Goal: Information Seeking & Learning: Learn about a topic

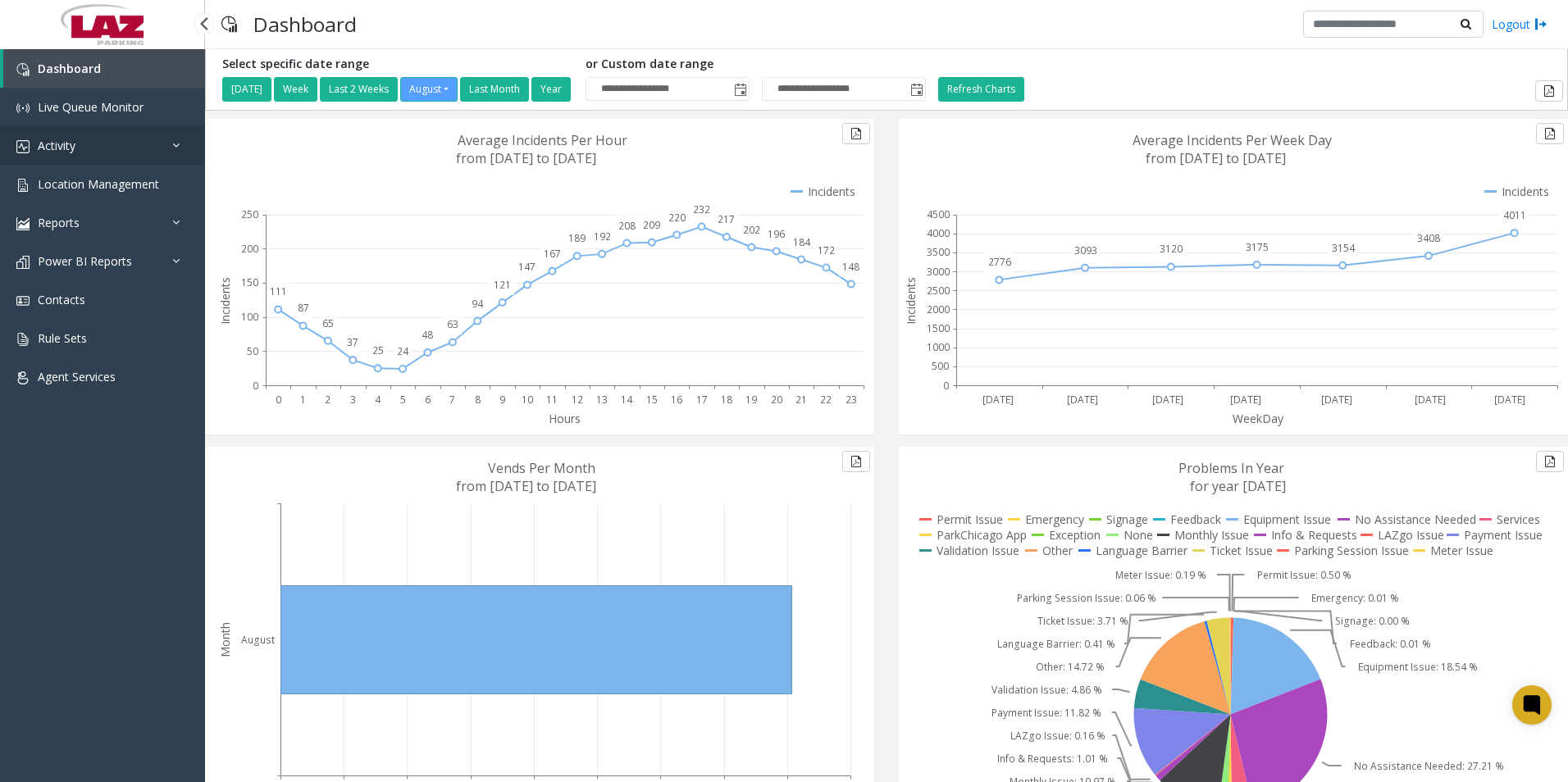
click at [114, 137] on link "Activity" at bounding box center [102, 145] width 205 height 38
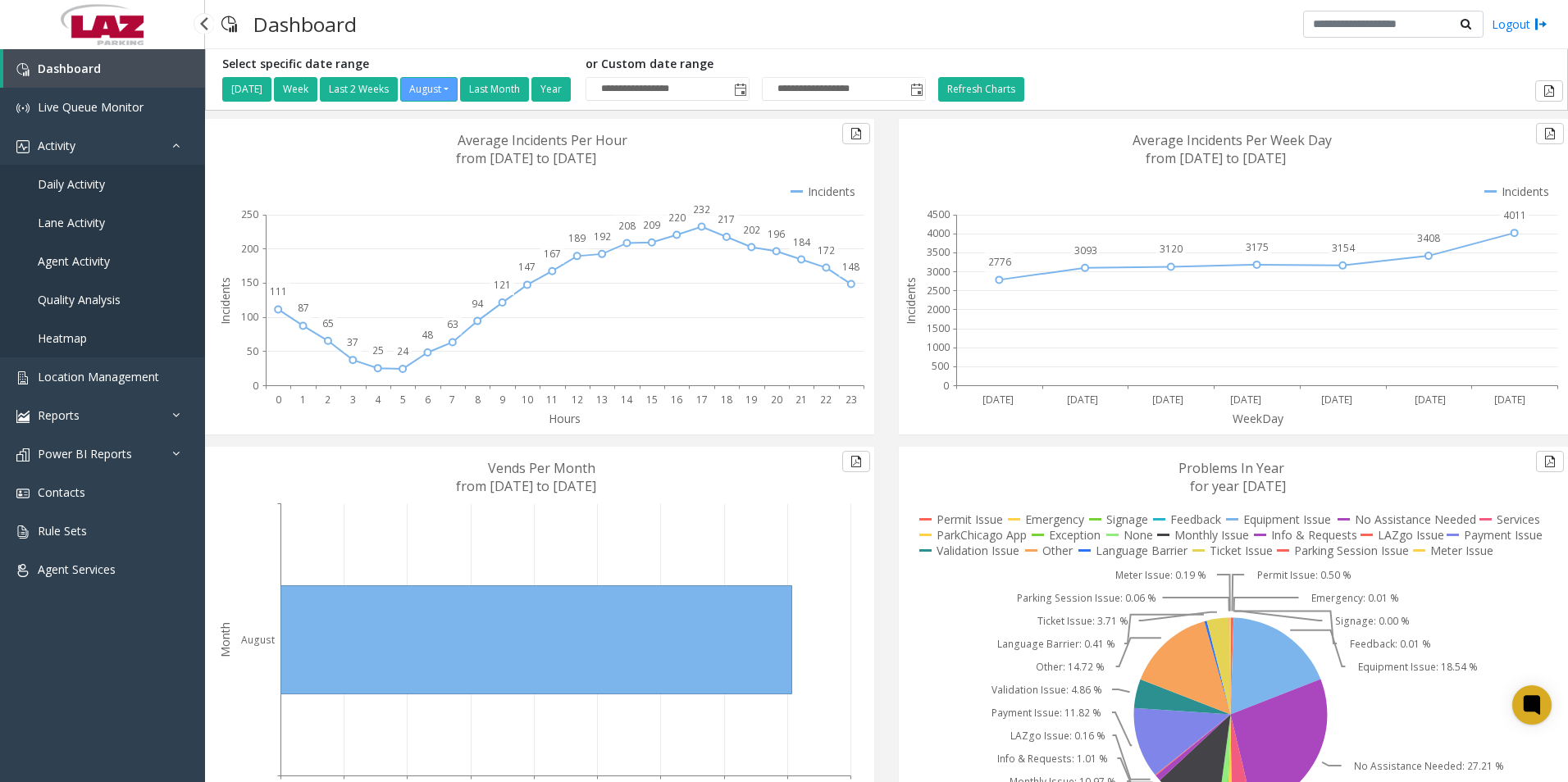
click at [103, 224] on span "Lane Activity" at bounding box center [71, 222] width 67 height 16
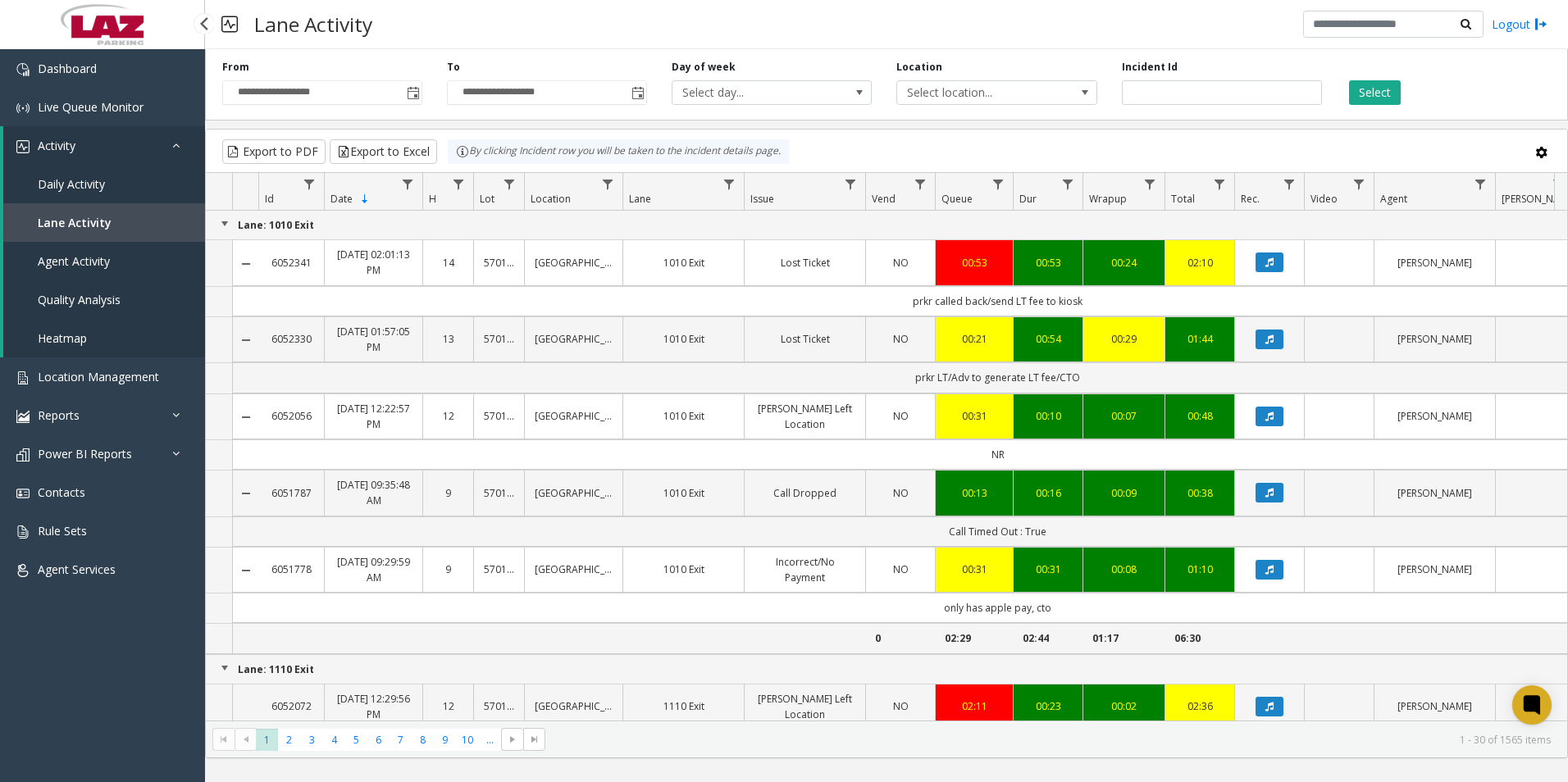
click at [89, 181] on span "Daily Activity" at bounding box center [71, 184] width 67 height 16
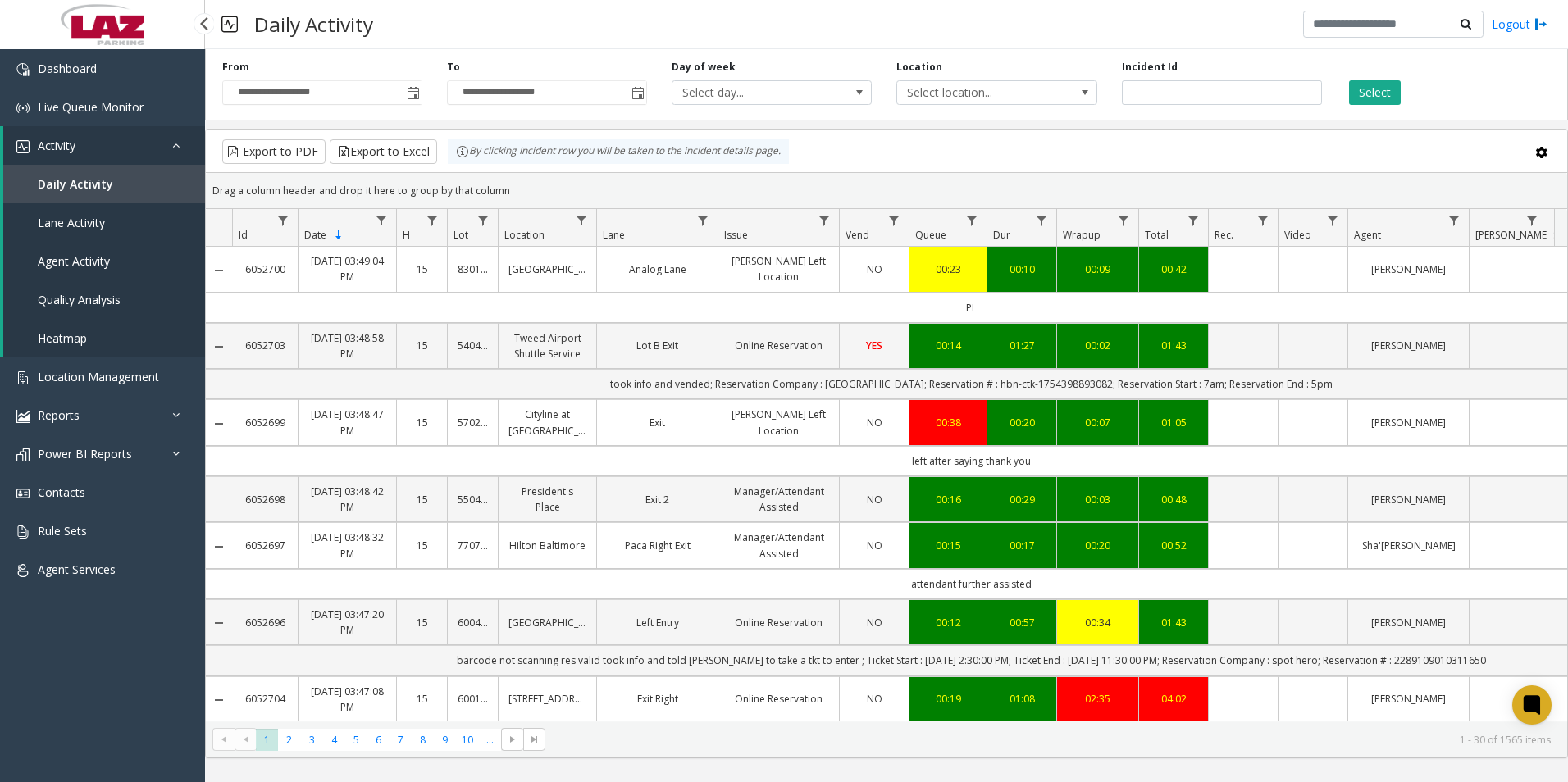
click at [148, 149] on link "Activity" at bounding box center [105, 145] width 202 height 38
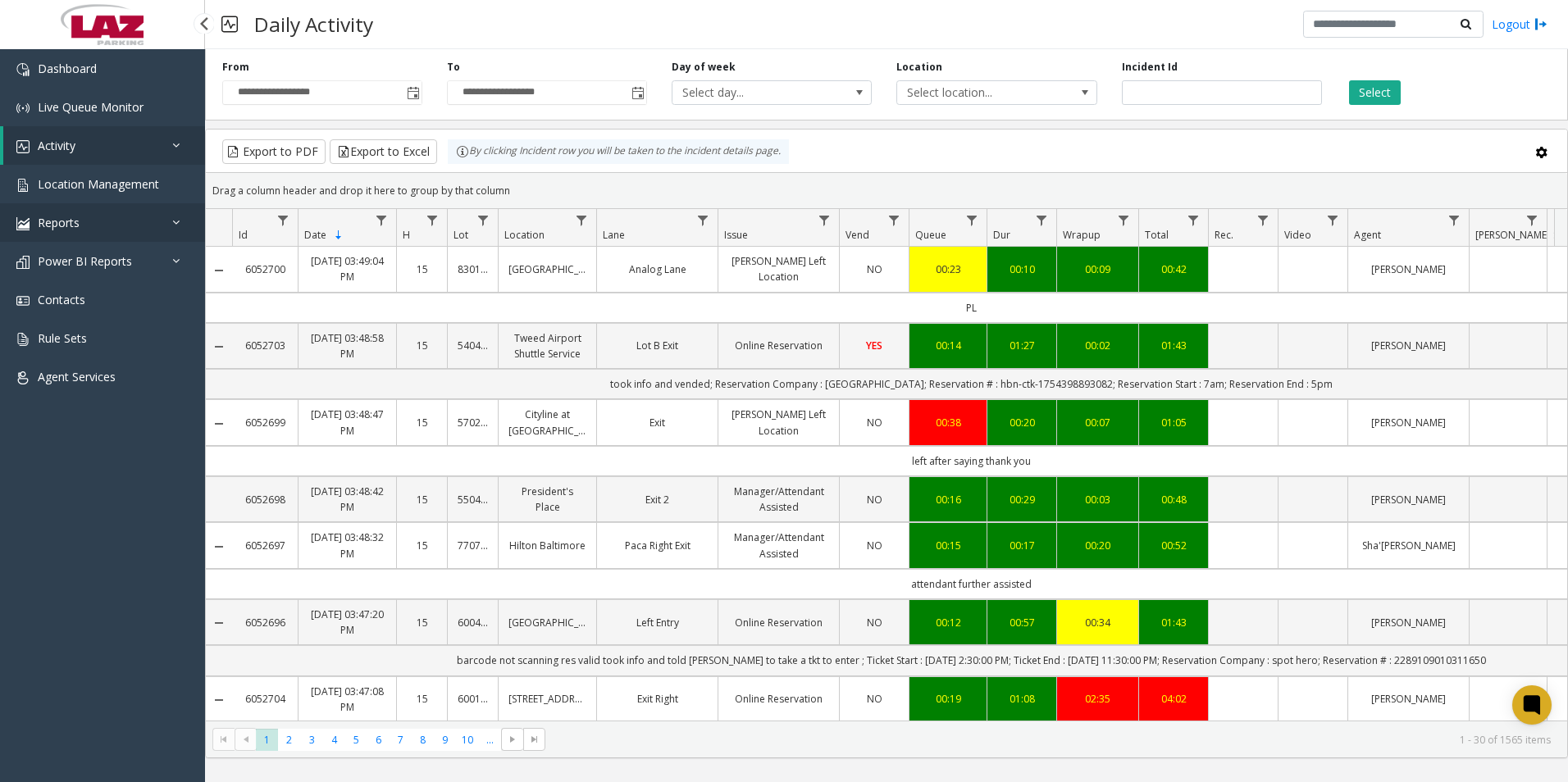
click at [126, 220] on link "Reports" at bounding box center [102, 222] width 205 height 38
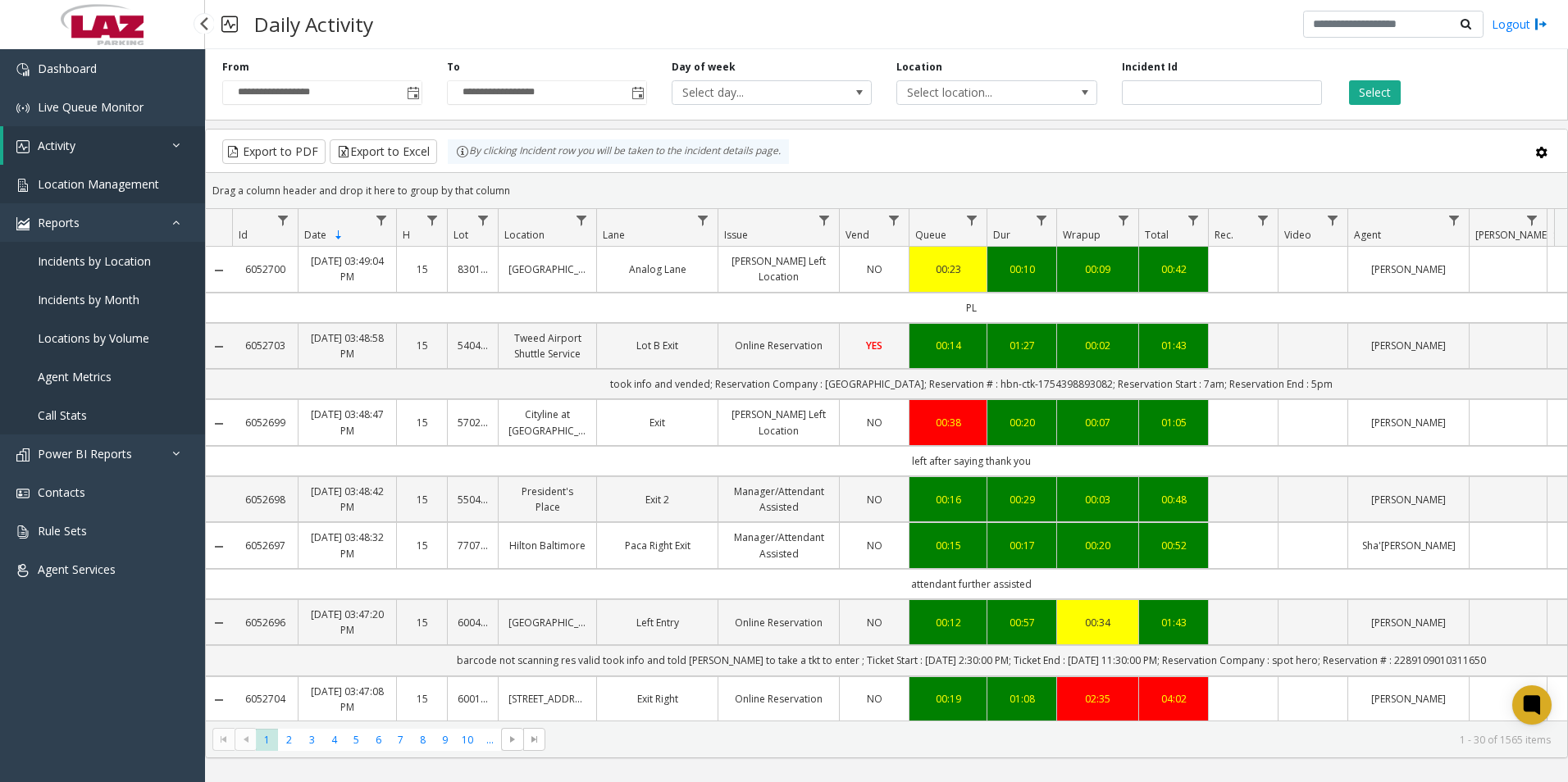
click at [150, 178] on span "Location Management" at bounding box center [98, 184] width 121 height 16
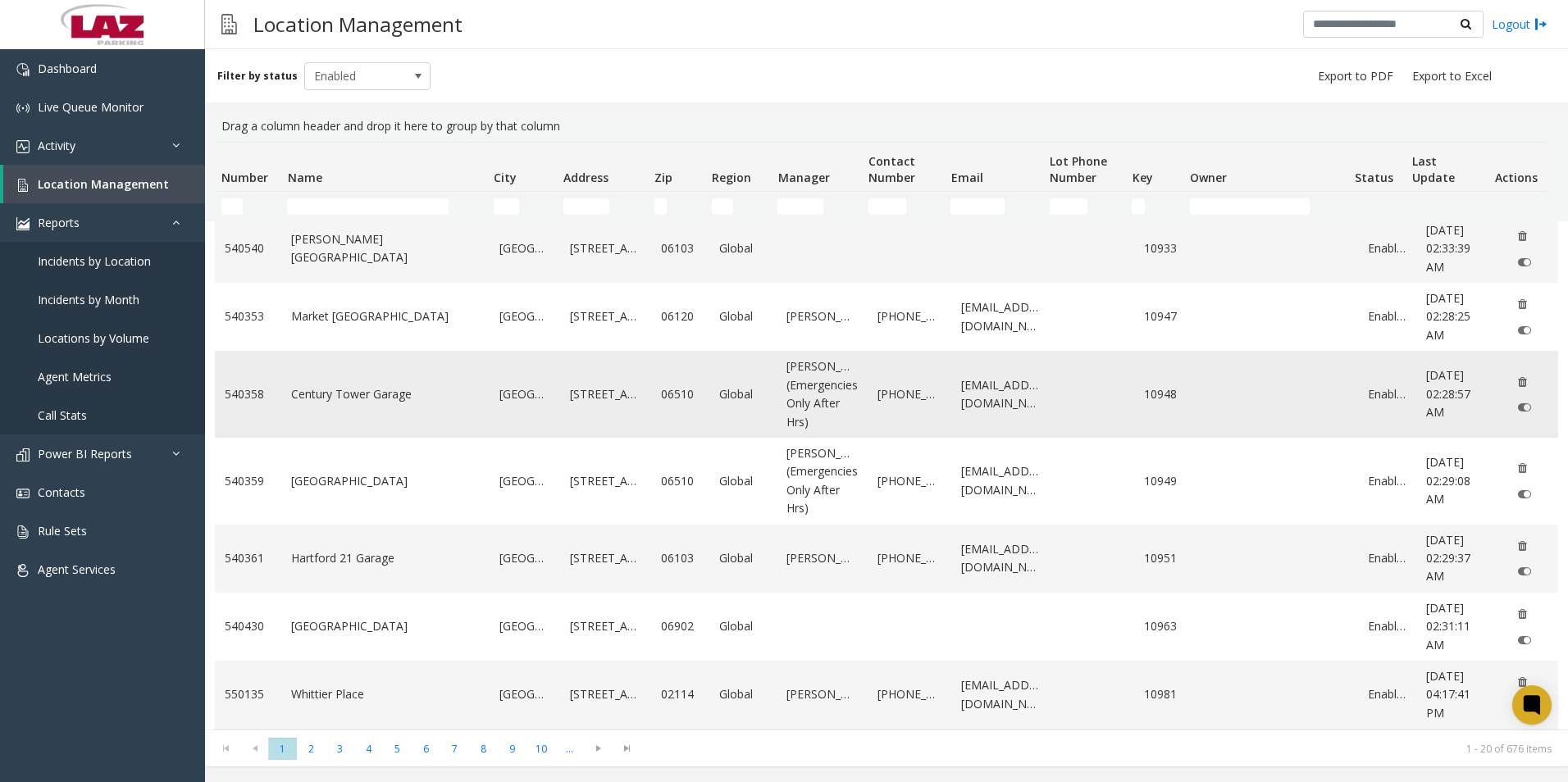
scroll to position [931, 0]
click at [136, 228] on link "Reports" at bounding box center [102, 222] width 205 height 38
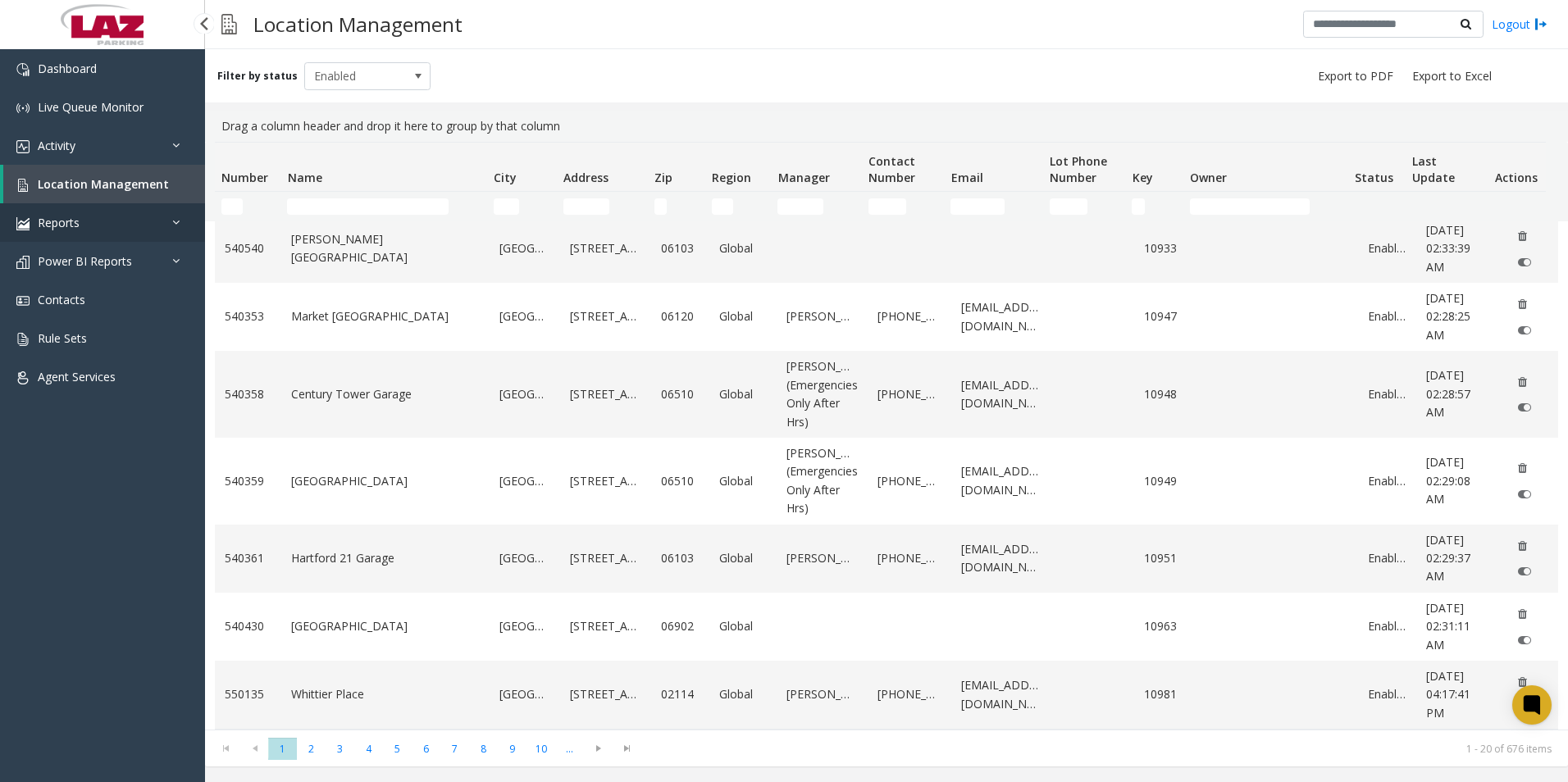
click at [136, 229] on link "Reports" at bounding box center [102, 222] width 205 height 38
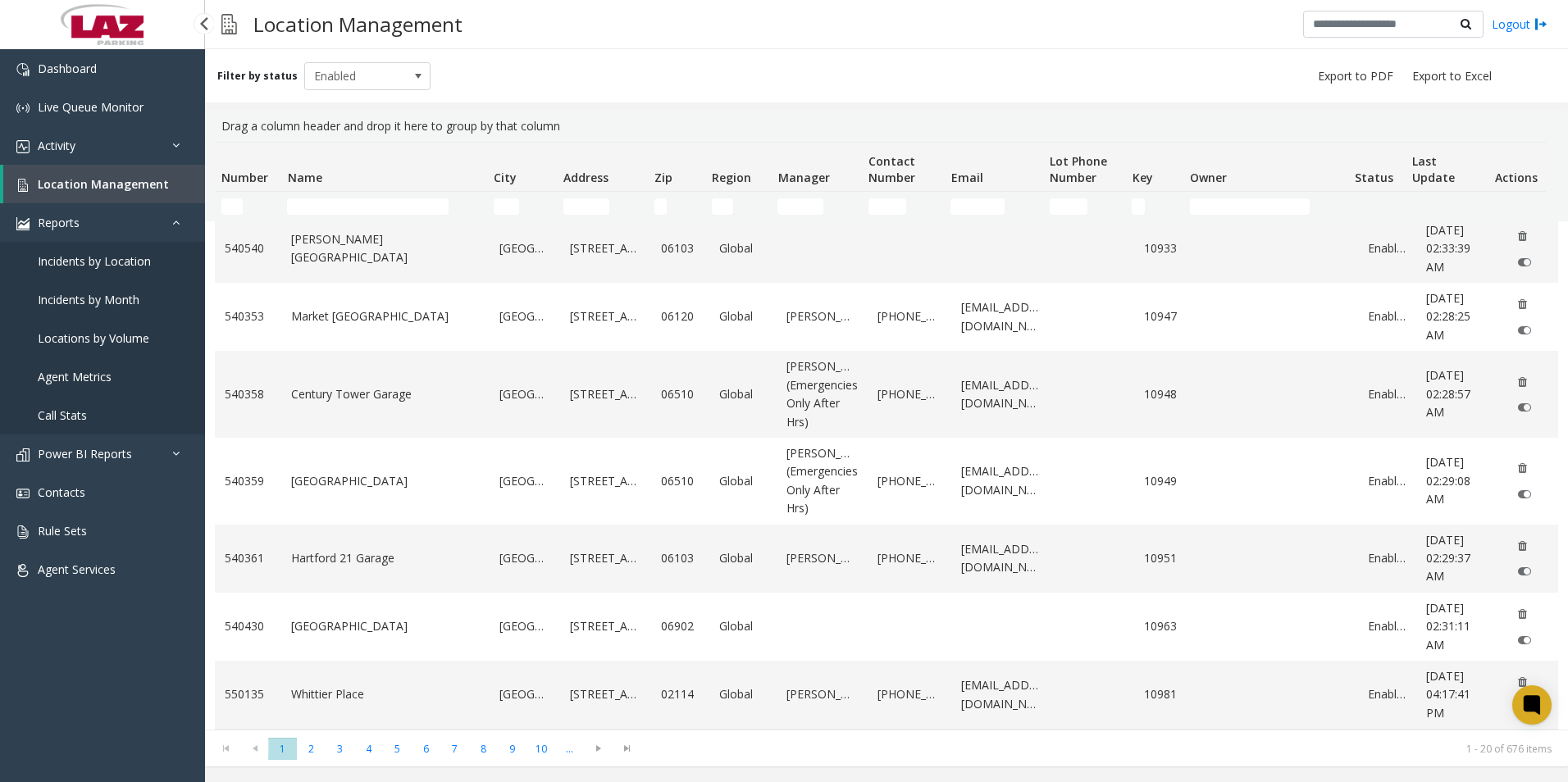
click at [115, 378] on link "Agent Metrics" at bounding box center [102, 377] width 205 height 38
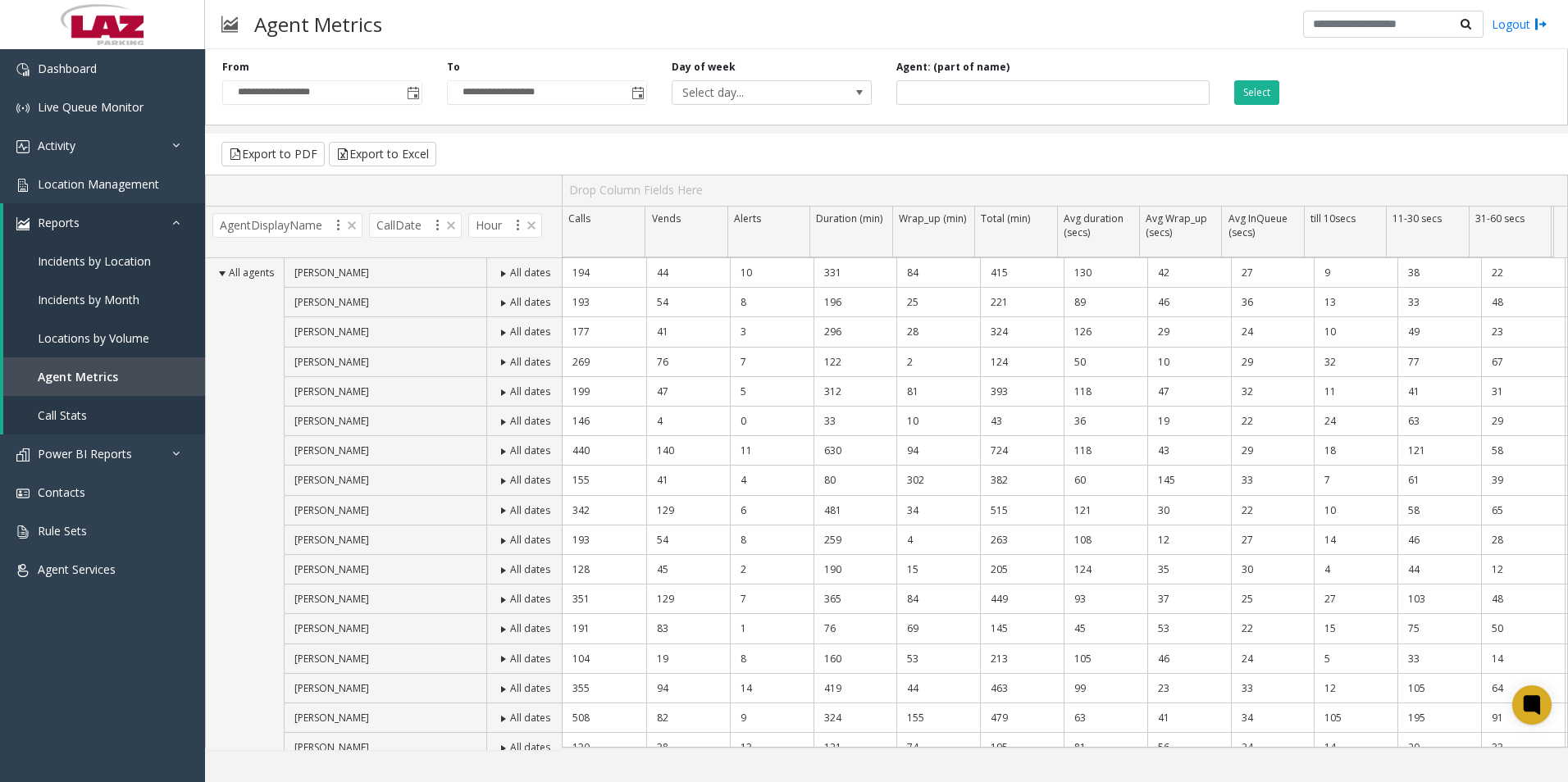
click at [647, 189] on span "Drop Column Fields Here" at bounding box center [635, 190] width 134 height 16
click at [93, 423] on link "Call Stats" at bounding box center [105, 415] width 202 height 38
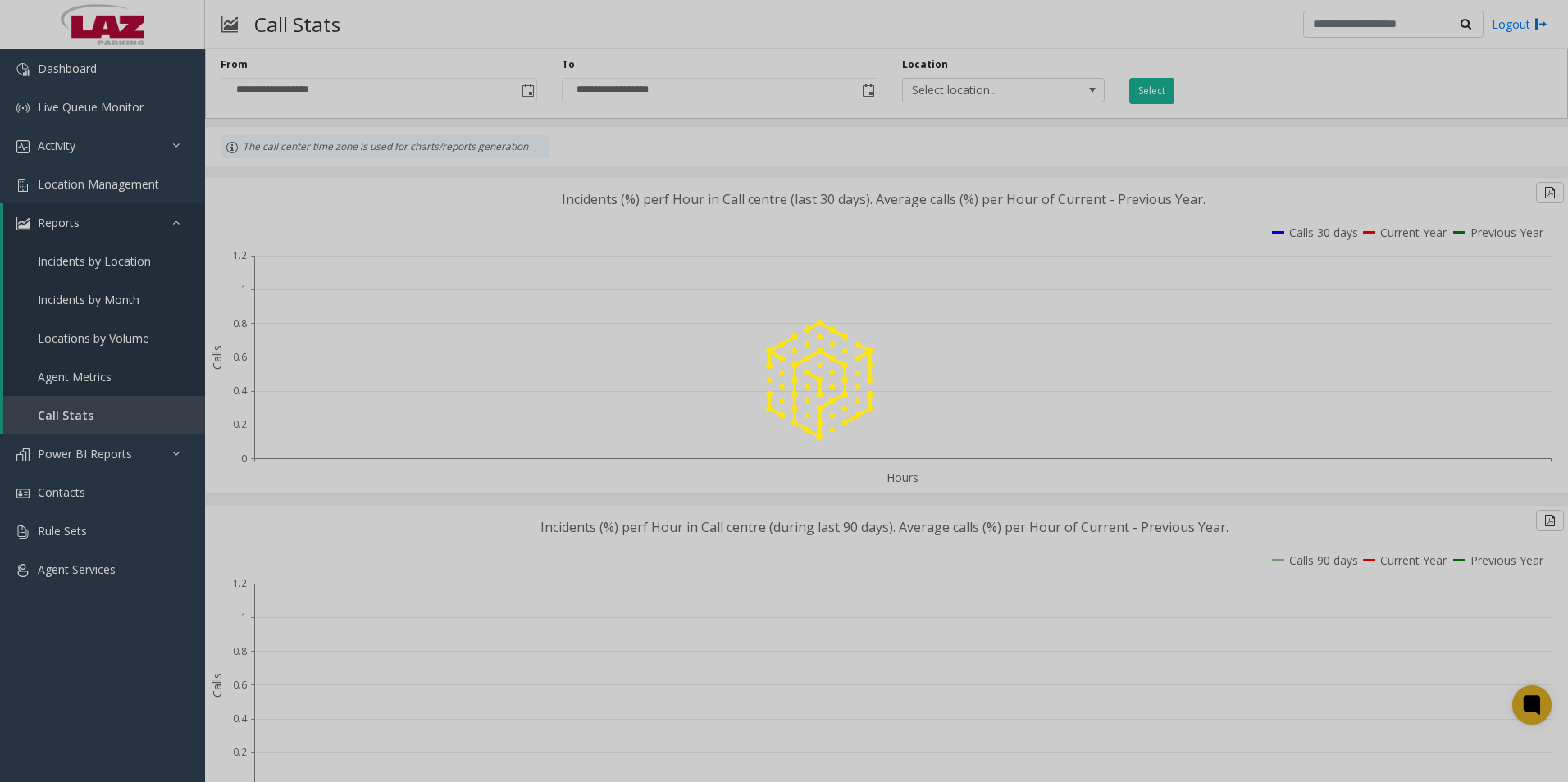
click at [160, 462] on div at bounding box center [784, 391] width 1568 height 782
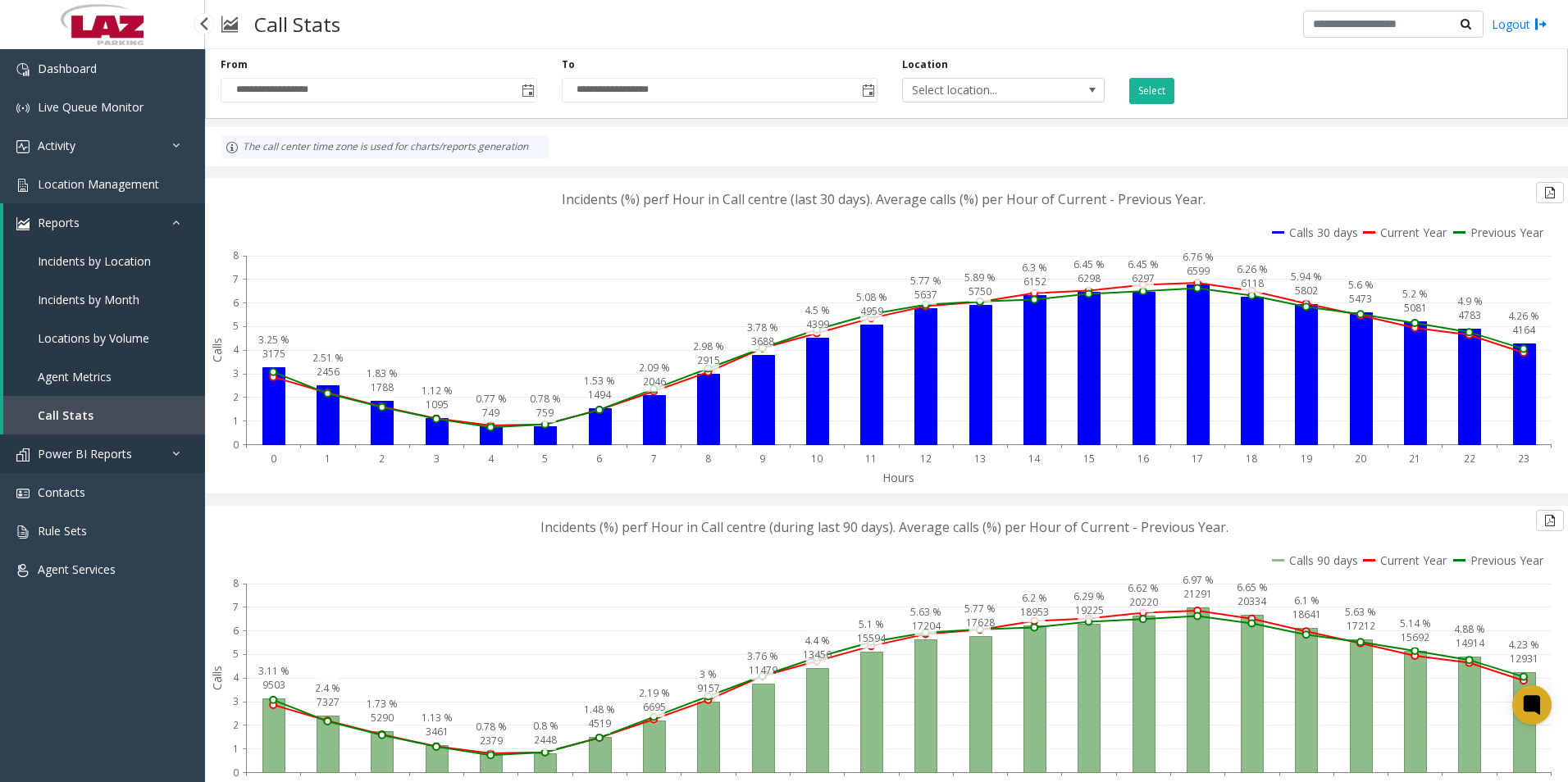
click at [130, 460] on span "Power BI Reports" at bounding box center [84, 453] width 94 height 16
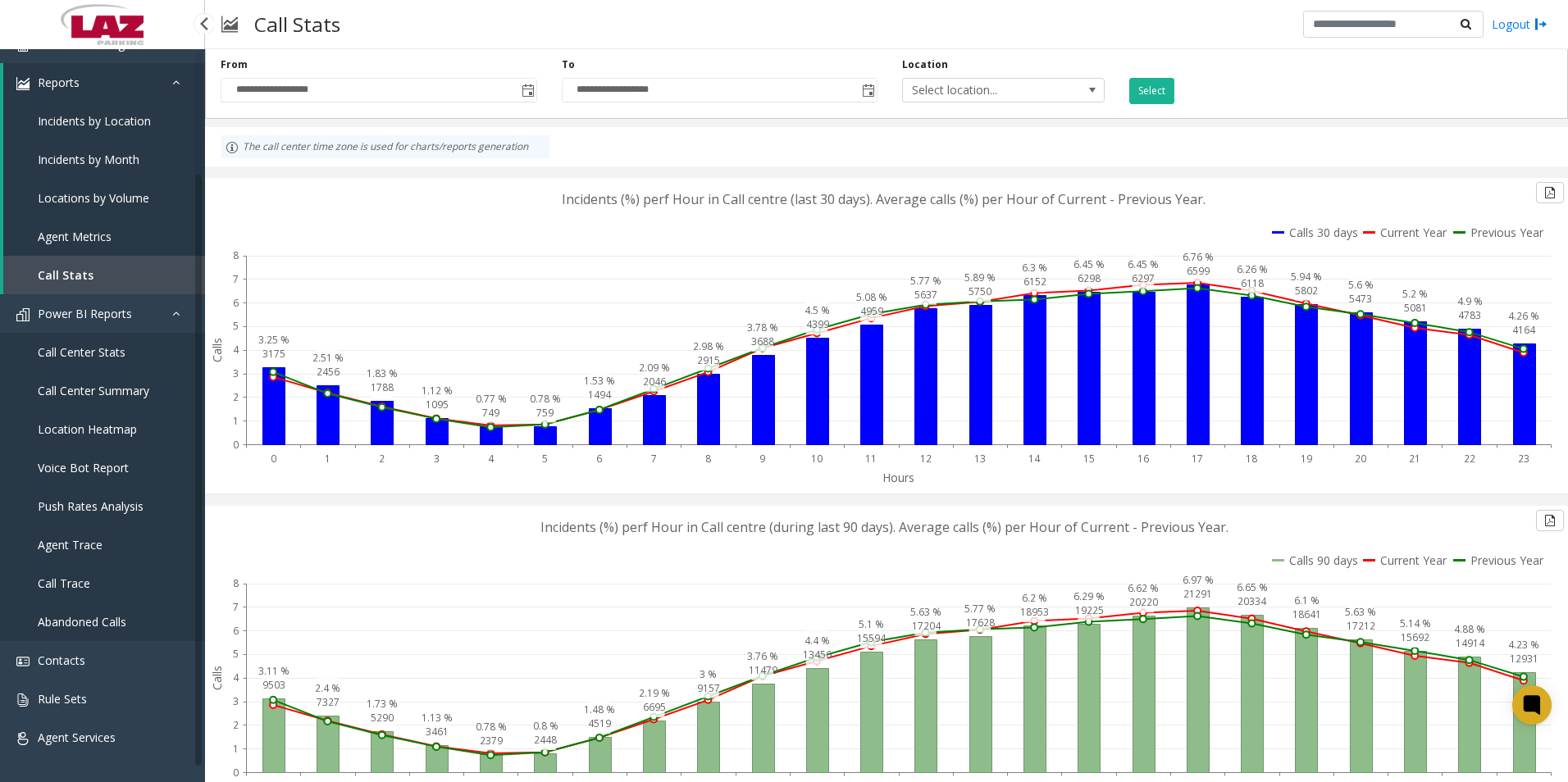
click at [81, 588] on span "Call Trace" at bounding box center [64, 583] width 52 height 16
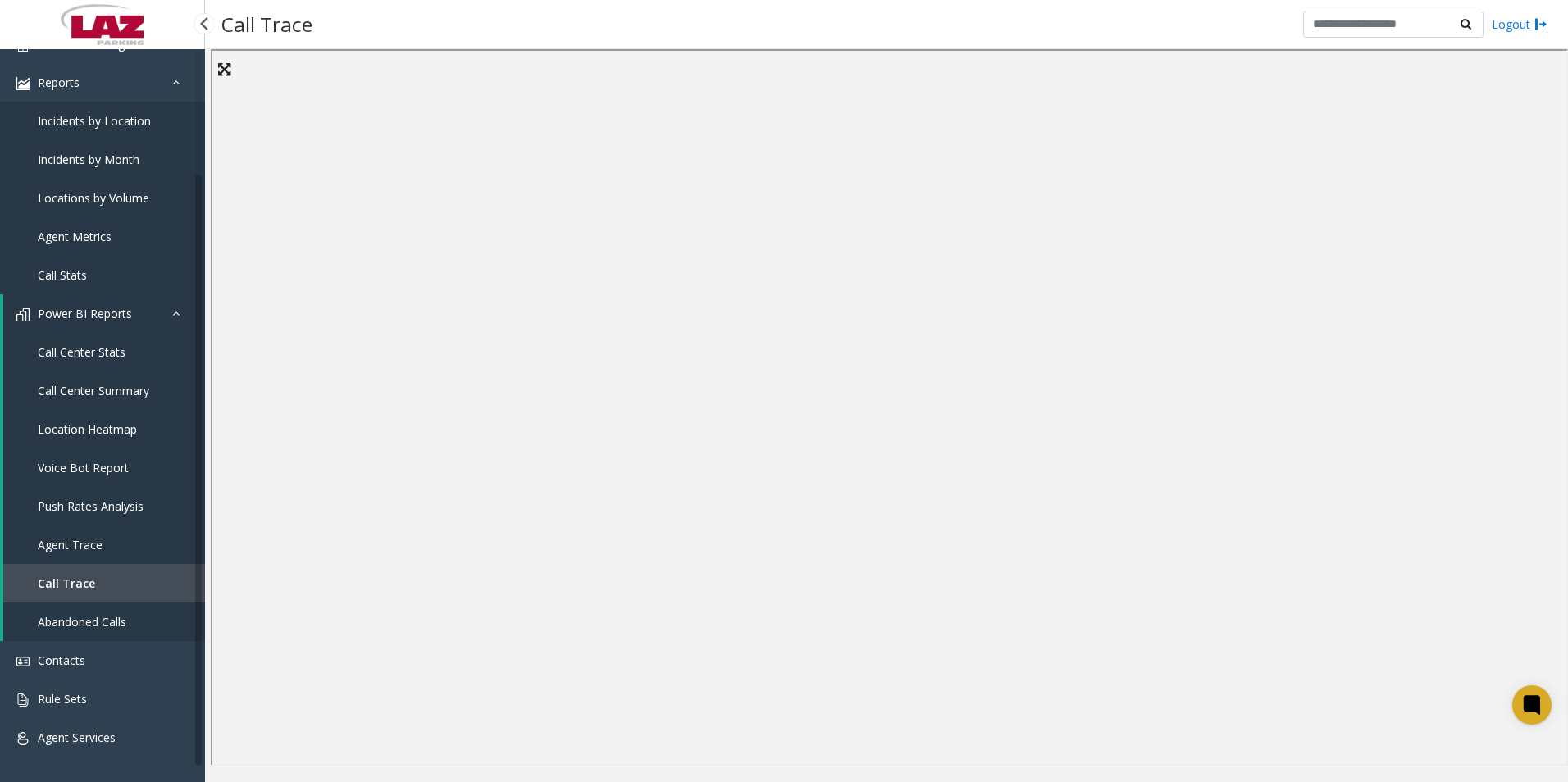
click at [97, 621] on span "Abandoned Calls" at bounding box center [81, 621] width 89 height 16
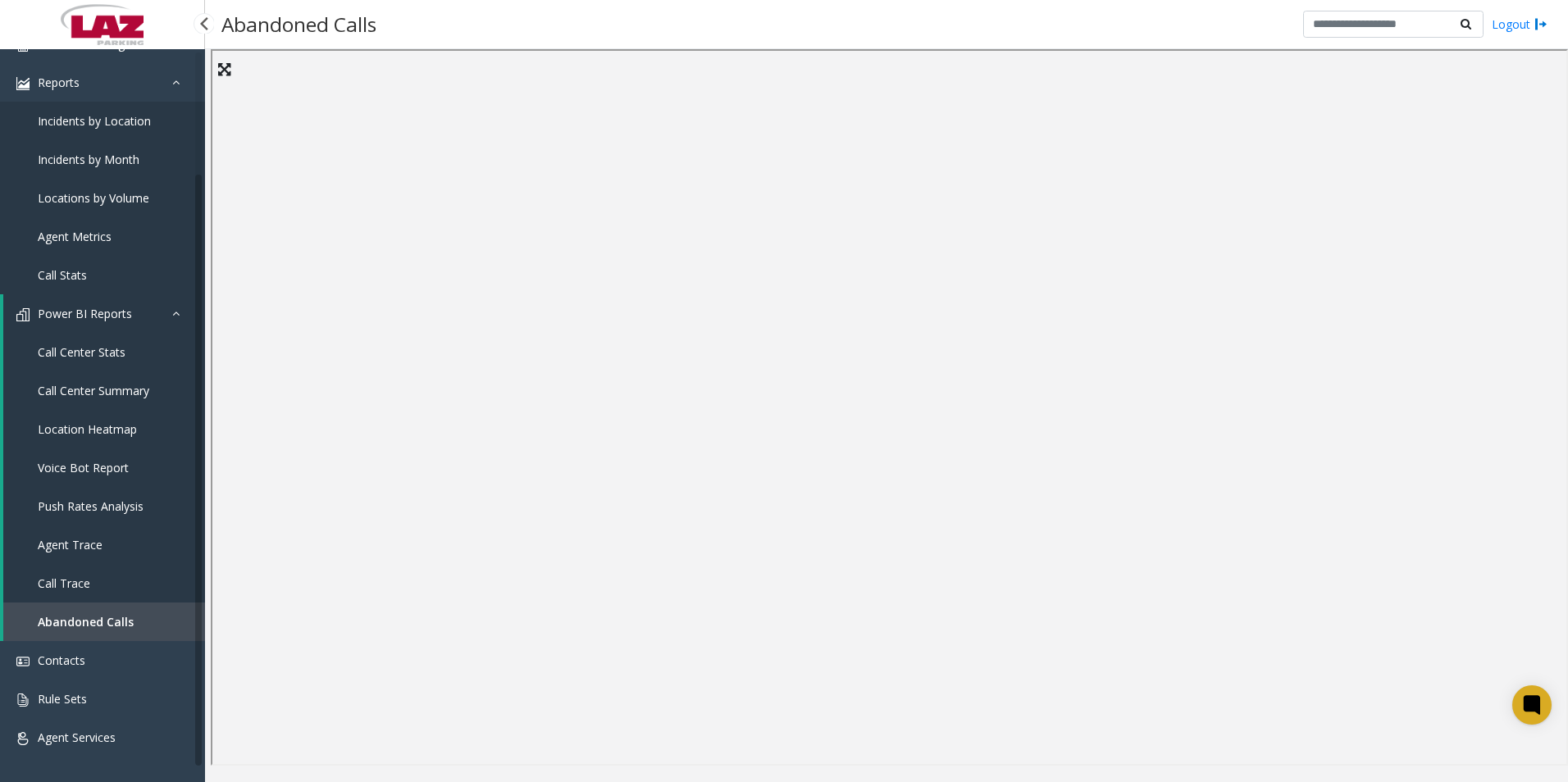
click at [86, 566] on link "Call Trace" at bounding box center [105, 583] width 202 height 38
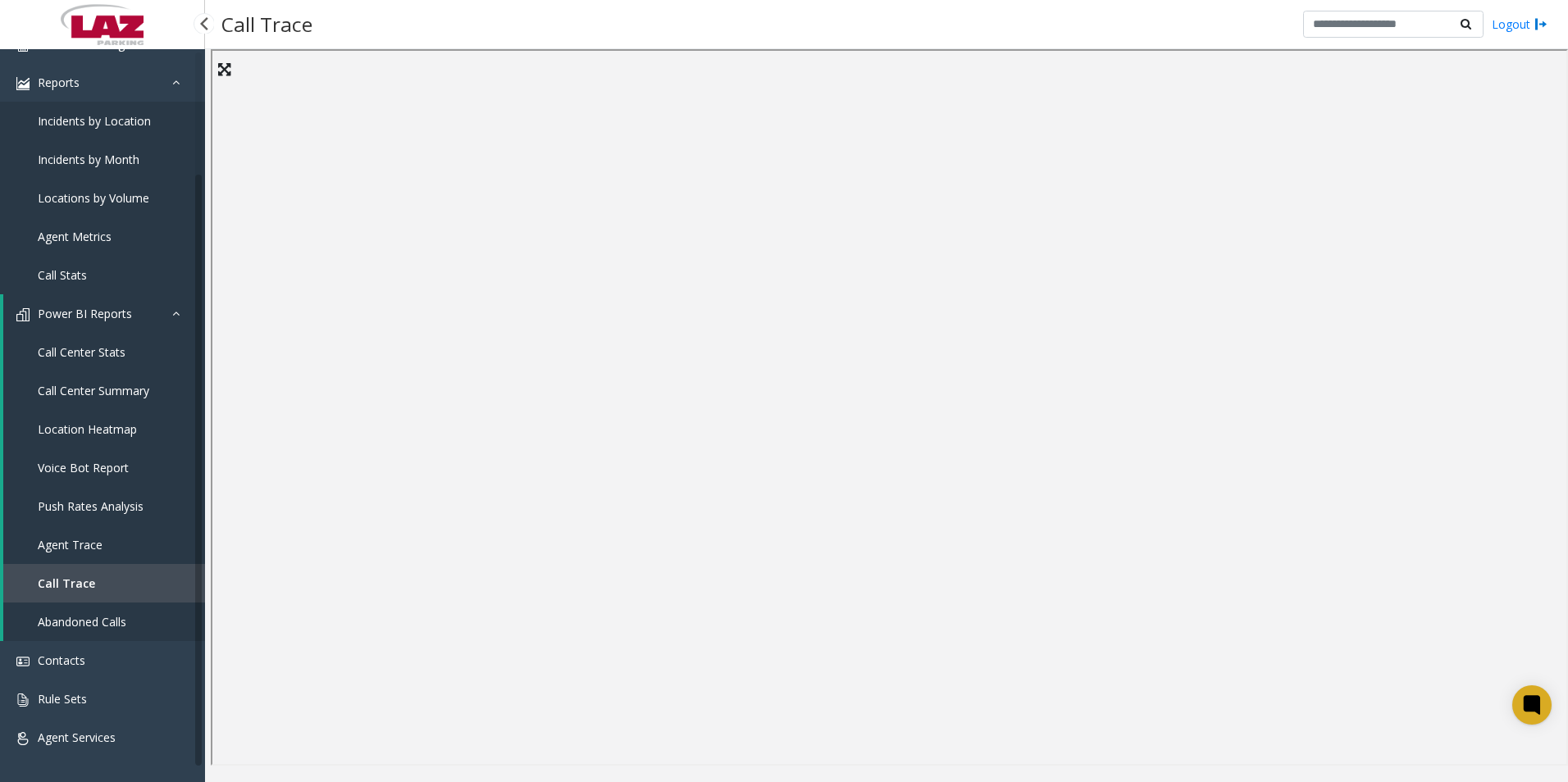
click at [94, 540] on span "Agent Trace" at bounding box center [69, 545] width 64 height 16
click at [95, 351] on span "Call Center Stats" at bounding box center [81, 352] width 88 height 16
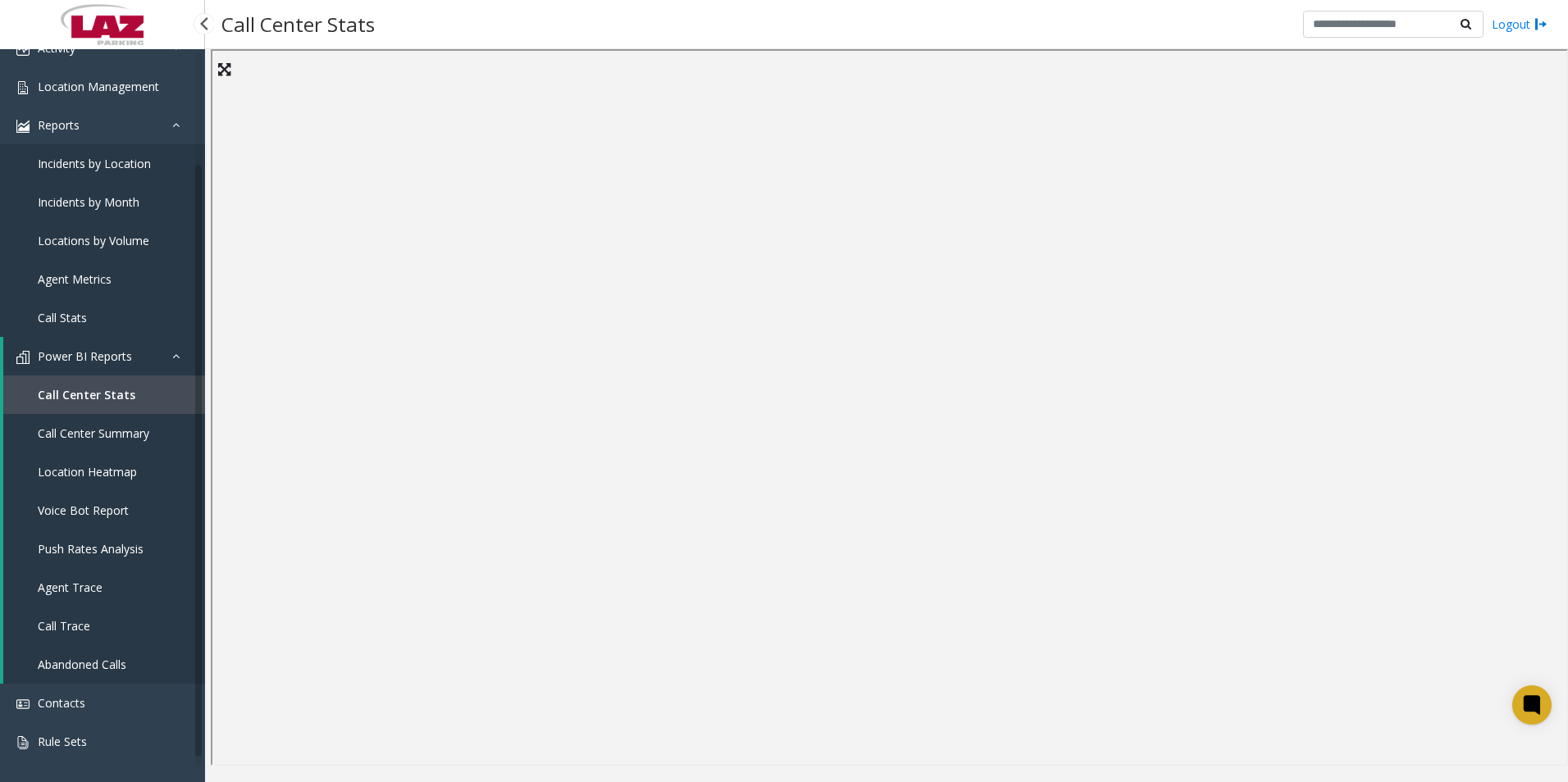
scroll to position [58, 0]
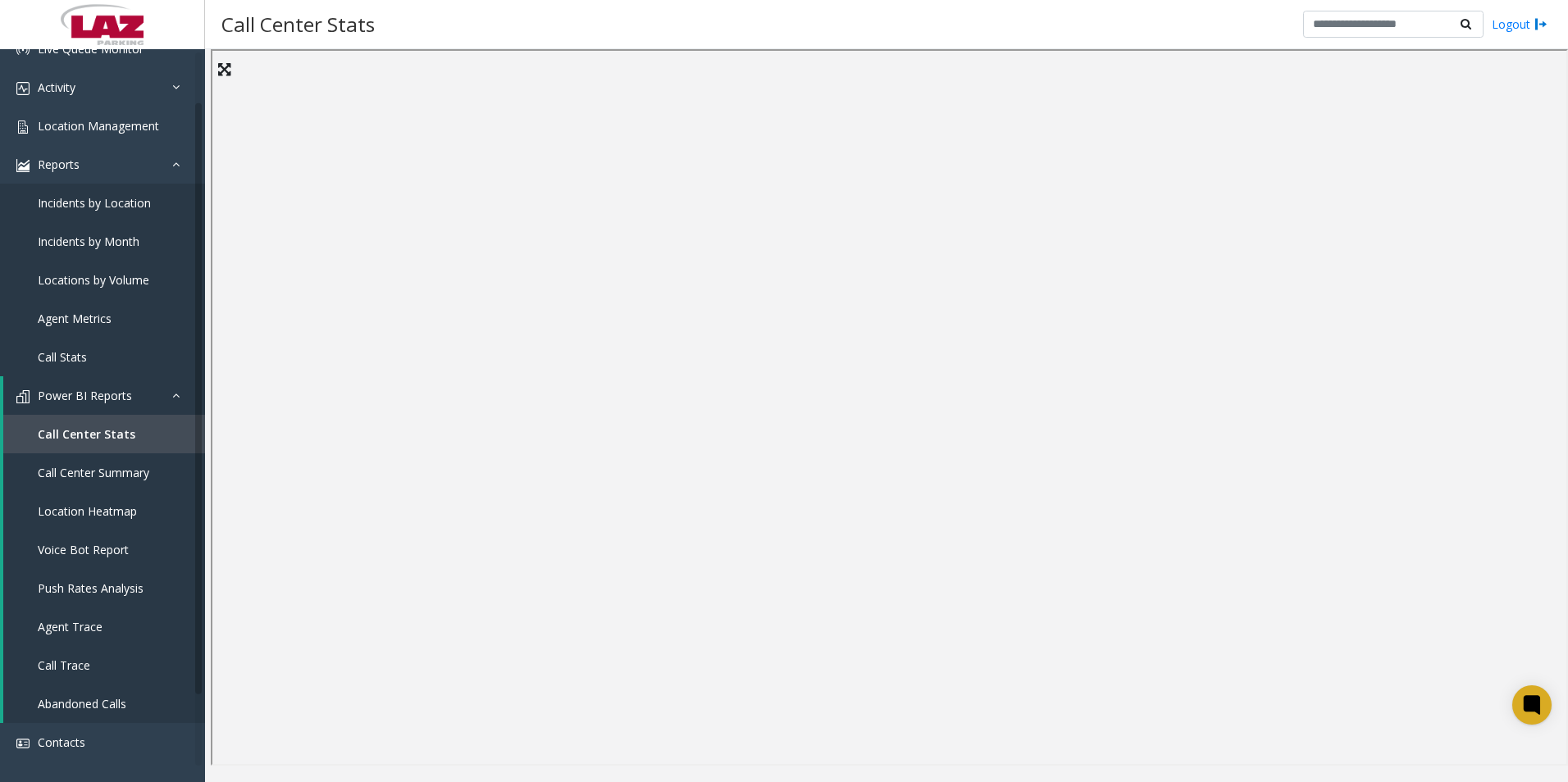
click at [1041, 61] on iframe at bounding box center [890, 407] width 1357 height 717
click at [1041, 35] on div "Call Center Stats Logout" at bounding box center [886, 24] width 1363 height 50
